Goal: Find contact information: Find contact information

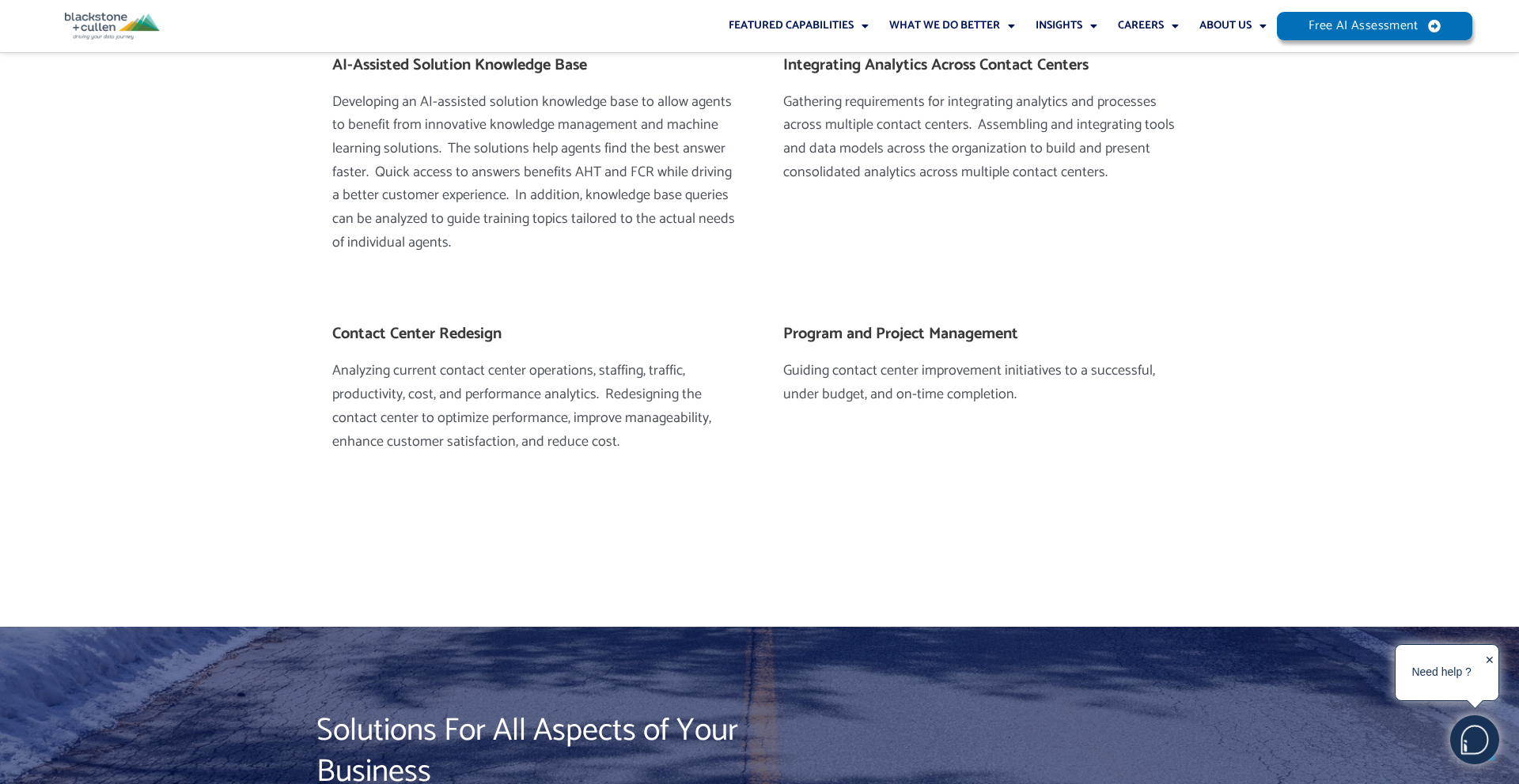
scroll to position [2782, 0]
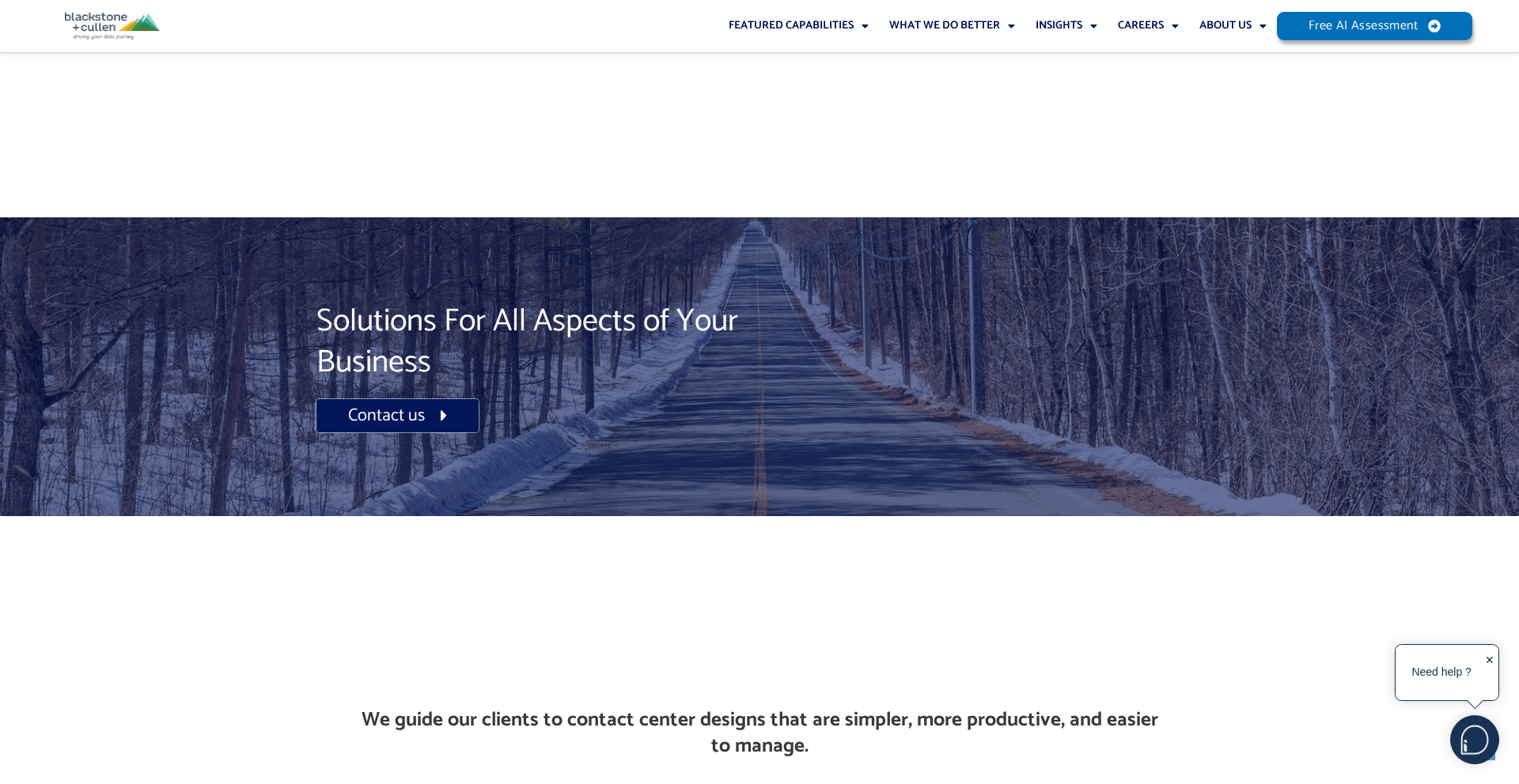
click at [397, 407] on span "Contact us" at bounding box center [386, 416] width 77 height 17
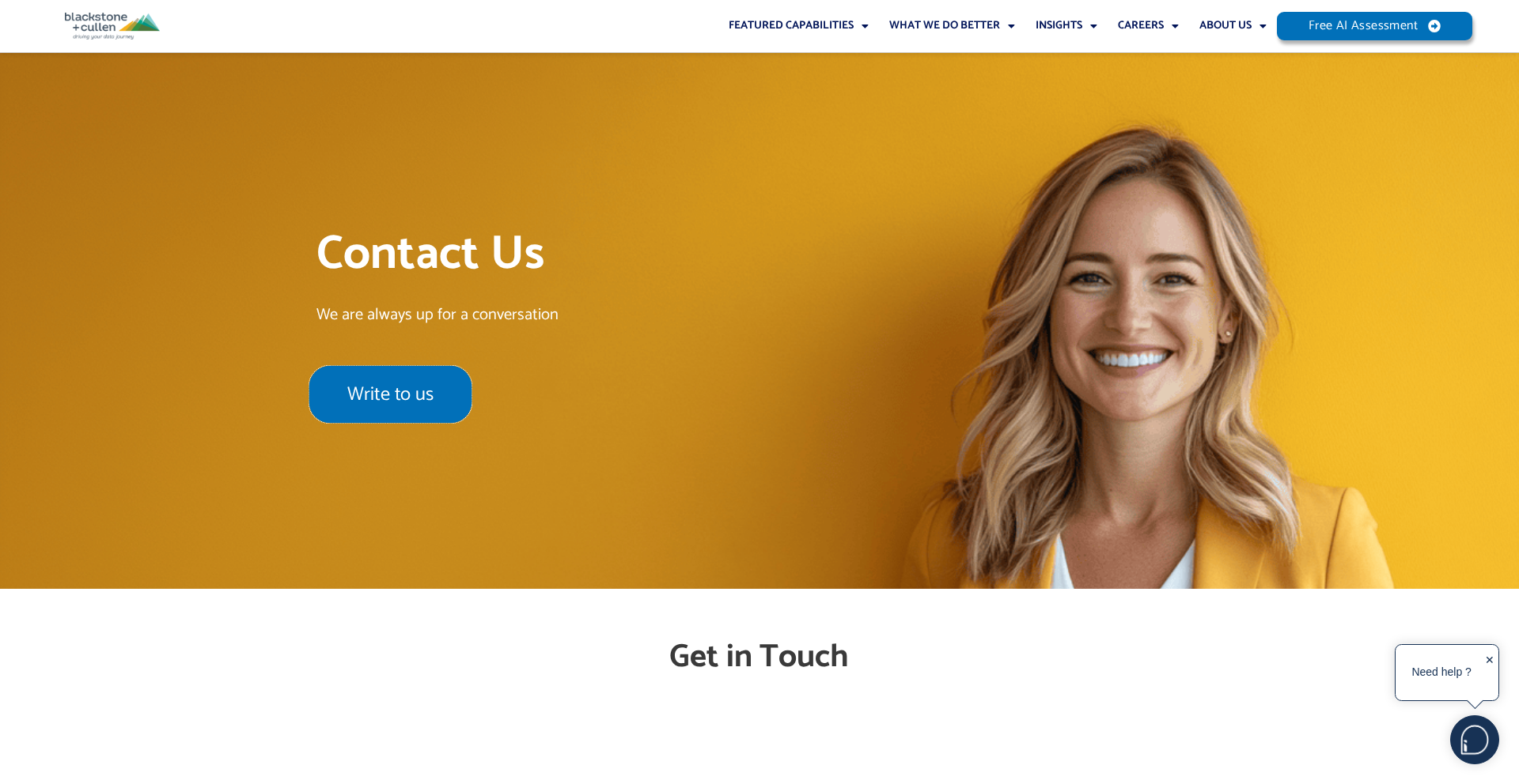
click at [390, 395] on span "Write to us" at bounding box center [390, 395] width 86 height 19
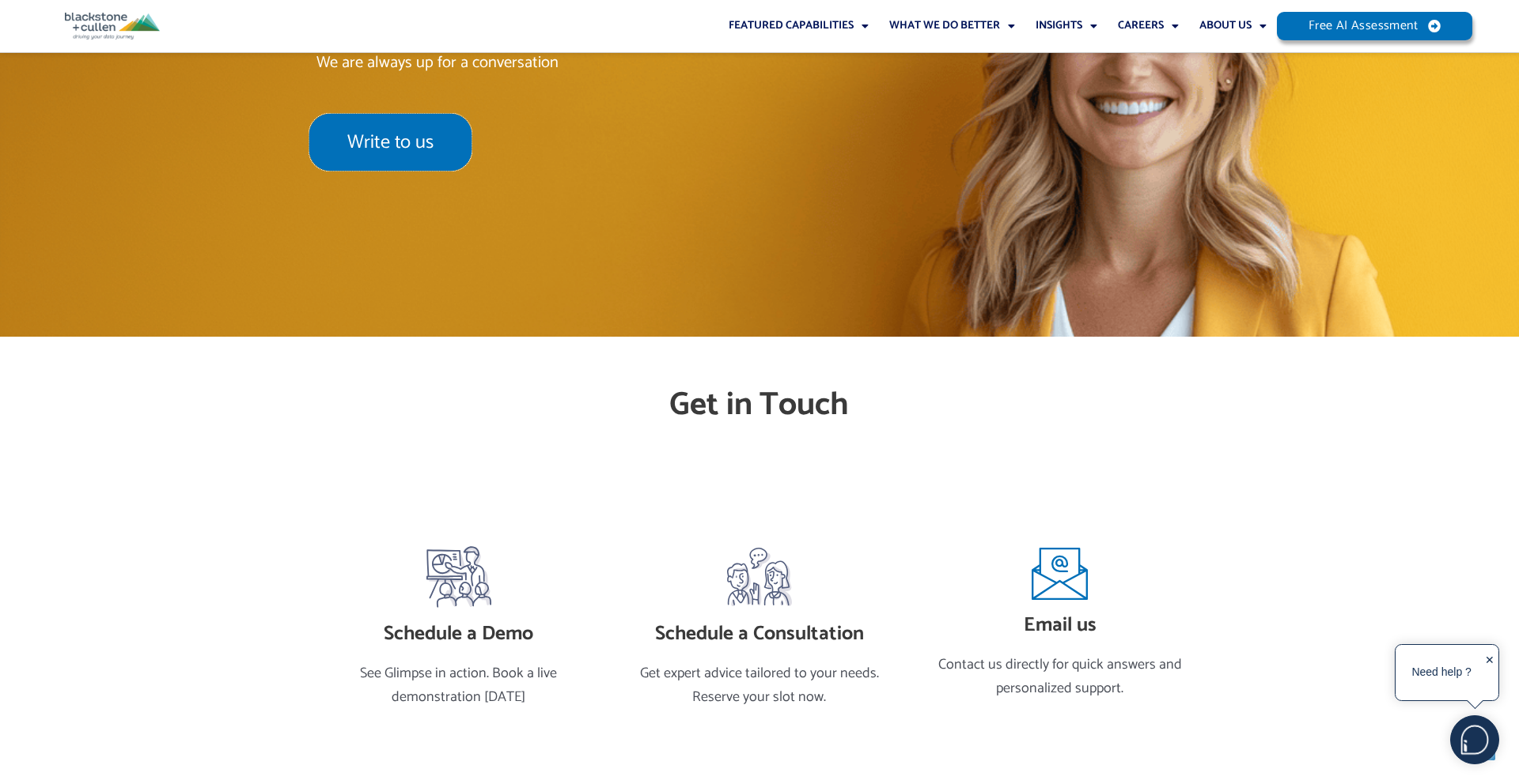
scroll to position [396, 0]
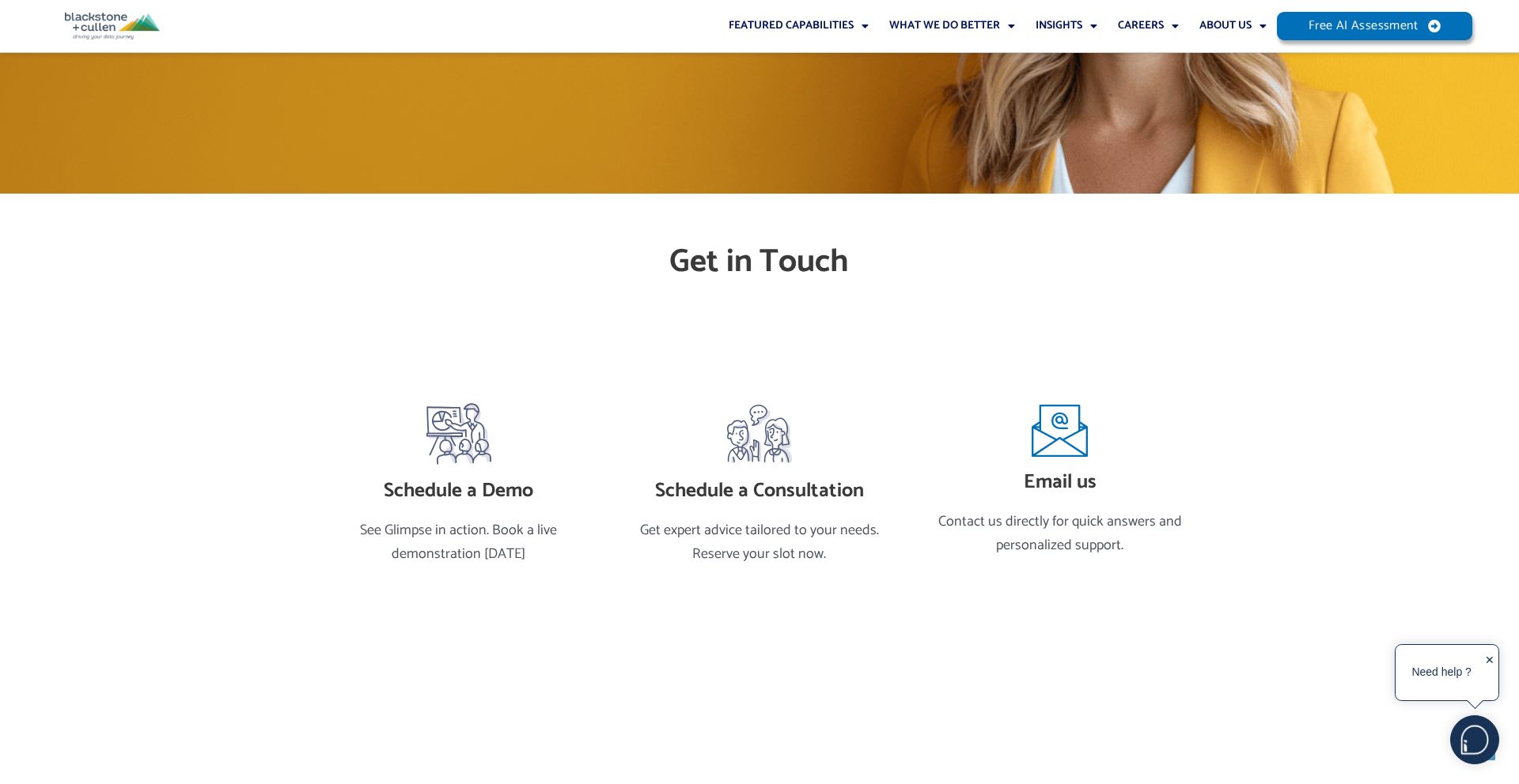
click at [1059, 429] on icon "Email us" at bounding box center [1060, 429] width 56 height 56
